Goal: Transaction & Acquisition: Subscribe to service/newsletter

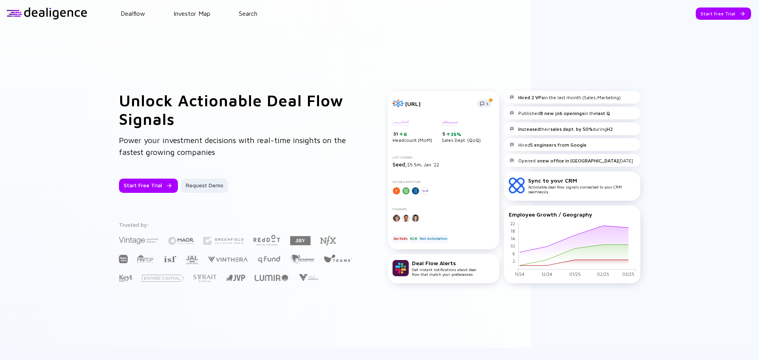
click at [714, 22] on header "Dealflow Investor Map Search Start Free Trial Dealflow Investor Map Start Free …" at bounding box center [379, 13] width 759 height 27
click at [712, 14] on div "Start Free Trial" at bounding box center [723, 14] width 55 height 12
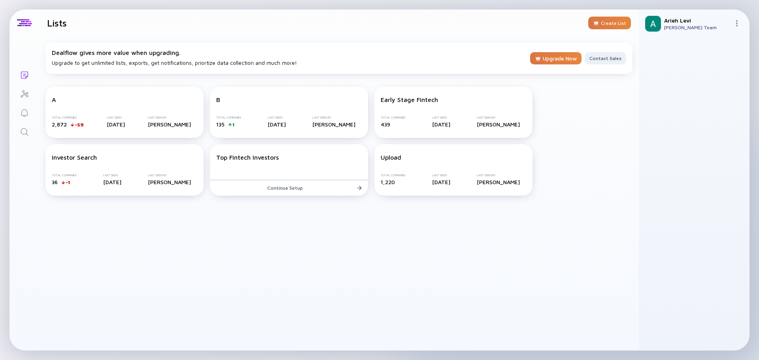
click at [735, 24] on img at bounding box center [737, 23] width 6 height 6
click at [703, 64] on div "Upgrade" at bounding box center [710, 63] width 52 height 16
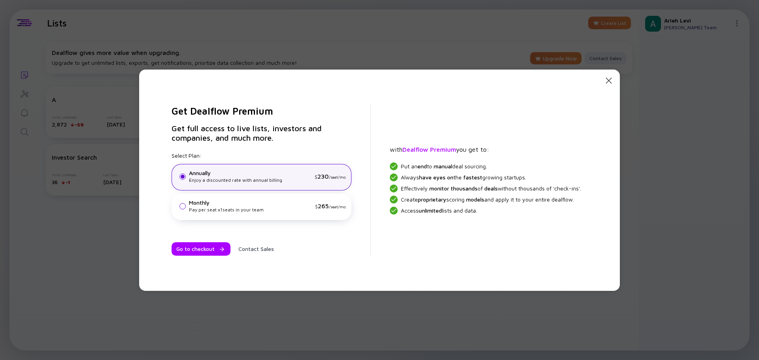
click at [222, 211] on div "Pay per seat x 1 seats in your team" at bounding box center [250, 209] width 123 height 7
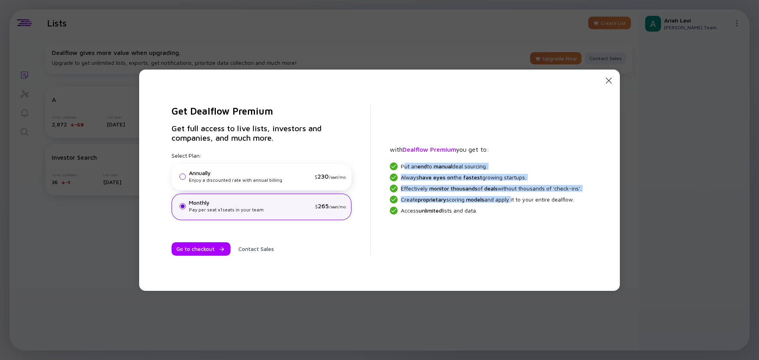
drag, startPoint x: 511, startPoint y: 212, endPoint x: 404, endPoint y: 166, distance: 116.2
click at [404, 166] on div "Put an end to manual deal sourcing. Always have eyes on the fastest growing sta…" at bounding box center [485, 188] width 191 height 52
click at [456, 179] on span "Always have eyes on the fastest growing startups." at bounding box center [463, 177] width 125 height 7
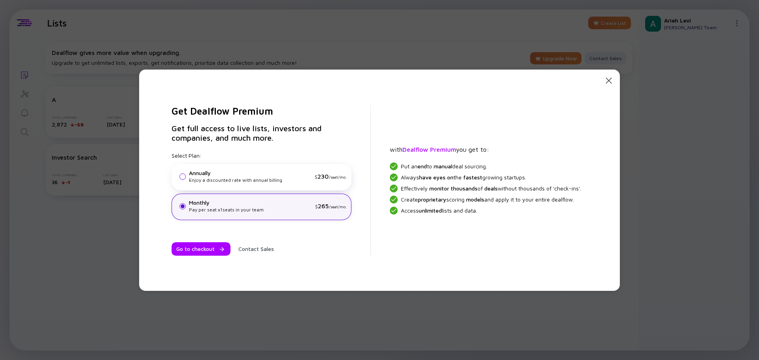
click at [459, 143] on div "Get Dealflow Premium Get full access to live lists, investors and companies, an…" at bounding box center [379, 180] width 441 height 190
